Goal: Information Seeking & Learning: Find specific fact

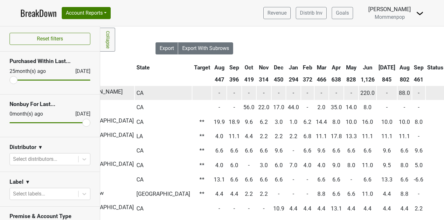
scroll to position [0, 247]
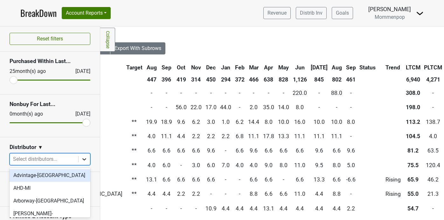
click at [86, 159] on icon at bounding box center [84, 159] width 4 height 2
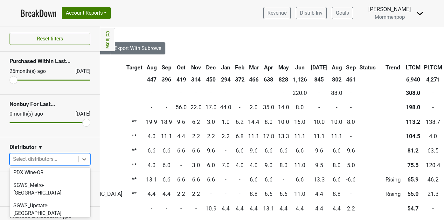
scroll to position [215, 0]
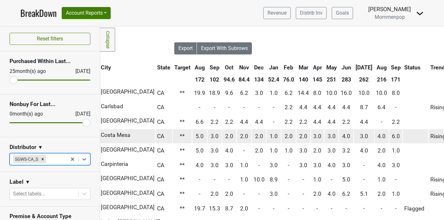
scroll to position [0, 187]
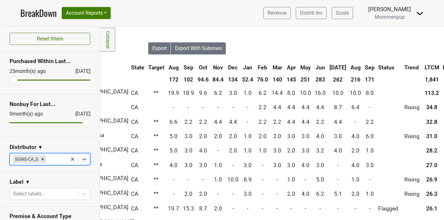
click at [328, 66] on th "[DATE]" at bounding box center [338, 67] width 20 height 11
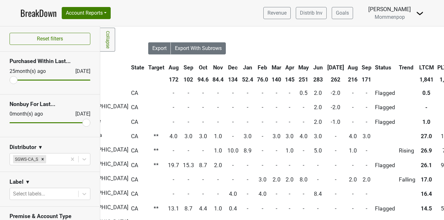
click at [326, 66] on th "[DATE]" at bounding box center [336, 67] width 20 height 11
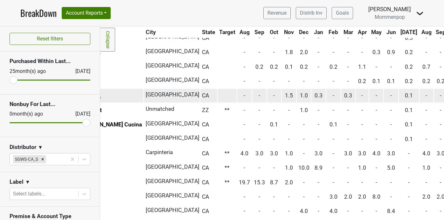
scroll to position [1832, 0]
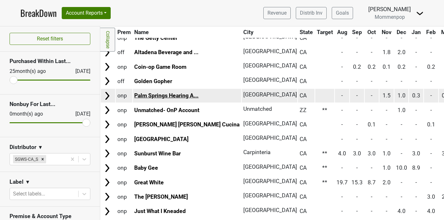
click at [194, 95] on link "Palm Springs Hearing A..." at bounding box center [166, 95] width 64 height 6
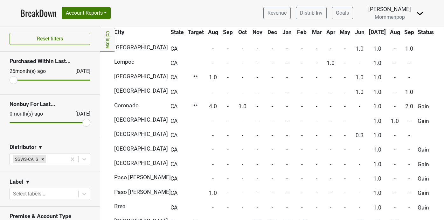
scroll to position [1619, 162]
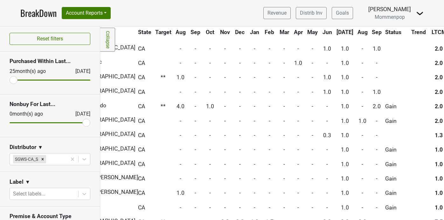
click at [320, 30] on th "Jun" at bounding box center [327, 31] width 14 height 11
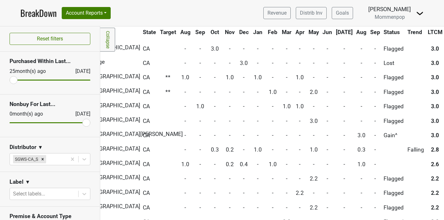
click at [321, 31] on th "Jun" at bounding box center [327, 31] width 13 height 11
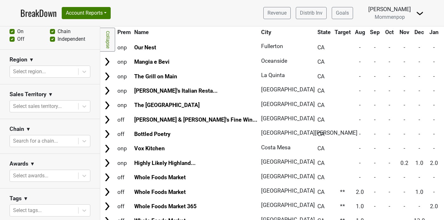
scroll to position [207, 0]
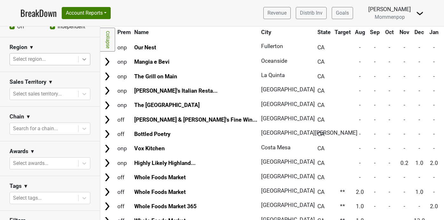
click at [87, 58] on icon at bounding box center [84, 59] width 6 height 6
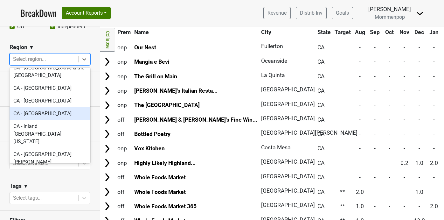
scroll to position [119, 0]
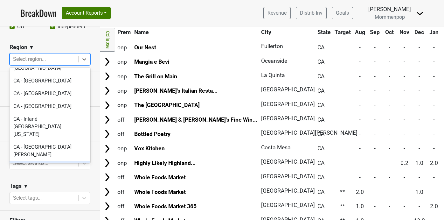
click at [54, 161] on div "CA - [GEOGRAPHIC_DATA]" at bounding box center [50, 167] width 81 height 13
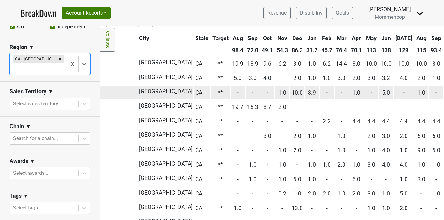
scroll to position [29, 176]
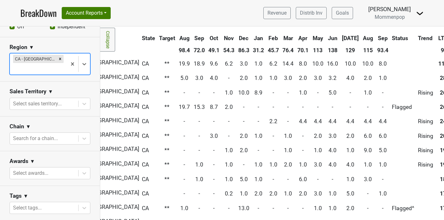
click at [326, 37] on th "Jun" at bounding box center [333, 37] width 14 height 11
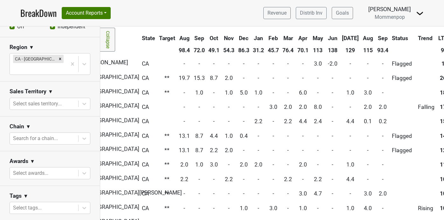
click at [326, 37] on th "Jun" at bounding box center [333, 37] width 14 height 11
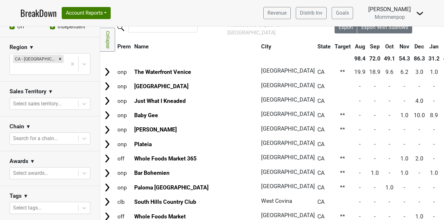
scroll to position [19, 0]
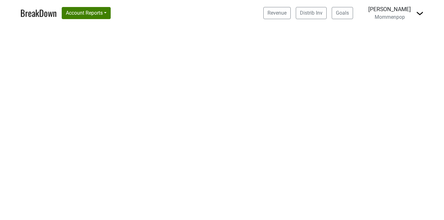
select select "CA"
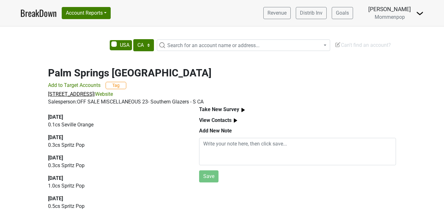
click at [55, 91] on span "[STREET_ADDRESS]" at bounding box center [71, 94] width 46 height 6
